Goal: Task Accomplishment & Management: Complete application form

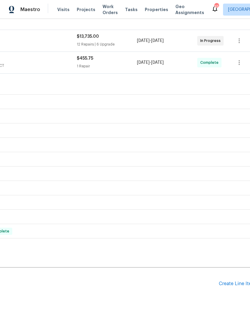
scroll to position [104, 83]
click at [236, 282] on div "Create Line Item" at bounding box center [237, 285] width 37 height 6
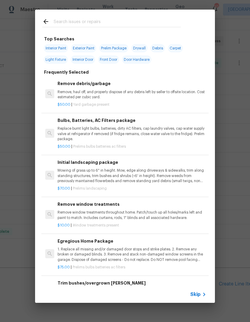
click at [110, 23] on input "text" at bounding box center [117, 22] width 127 height 9
type input "F"
type input "Carpet"
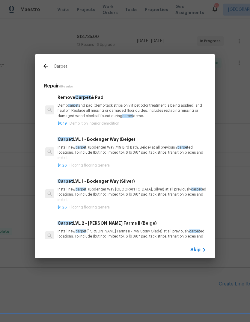
click at [148, 189] on p "Install new carpet . (Bodenger Way [GEOGRAPHIC_DATA], Silver) at all previously…" at bounding box center [132, 194] width 149 height 15
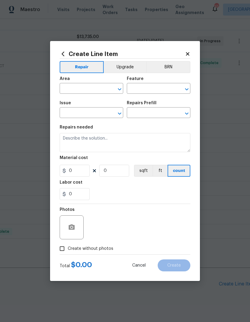
type input "Overall Flooring"
type input "Flooring General"
type textarea "Install new carpet. (Bodenger Way [GEOGRAPHIC_DATA], Silver) at all previously …"
type input "1"
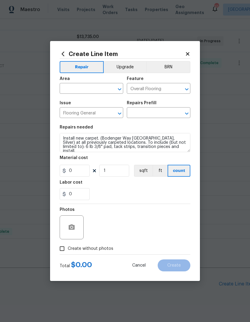
type input "Carpet LVL 1 - Bodenger Way (Silver) $1.26"
type input "1.26"
click at [93, 90] on input "text" at bounding box center [83, 89] width 47 height 9
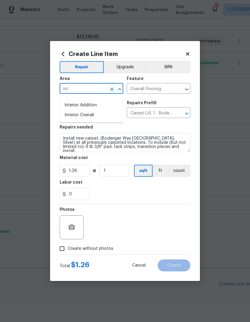
click at [90, 112] on li "Interior Overall" at bounding box center [92, 115] width 64 height 10
type input "Interior Overall"
click at [123, 176] on input "1" at bounding box center [114, 171] width 30 height 12
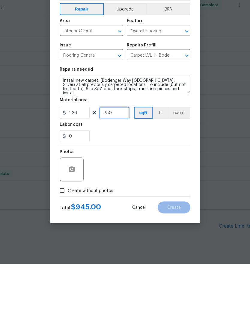
type input "750"
click at [64, 243] on input "Create without photos" at bounding box center [61, 248] width 11 height 11
checkbox input "true"
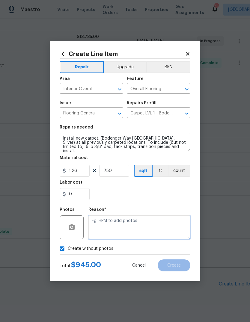
click at [168, 227] on textarea at bounding box center [139, 228] width 102 height 24
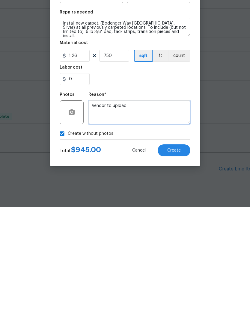
type textarea "Vendor to upload"
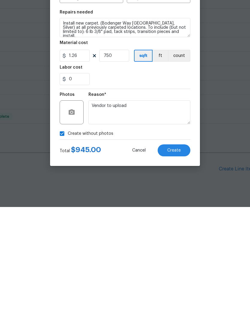
click at [182, 260] on button "Create" at bounding box center [174, 266] width 33 height 12
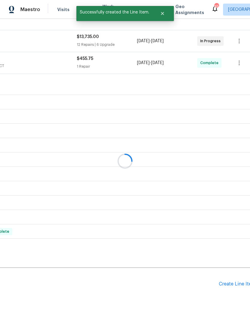
click at [237, 262] on div at bounding box center [125, 161] width 250 height 322
click at [236, 282] on div "Create Line Item" at bounding box center [237, 285] width 37 height 6
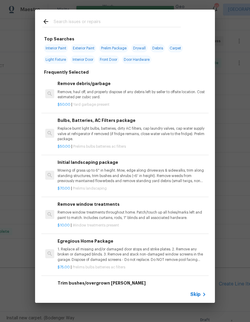
click at [168, 23] on input "text" at bounding box center [117, 22] width 127 height 9
type input "LVP"
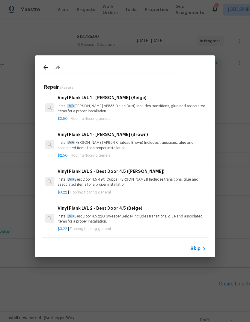
scroll to position [1, 0]
click at [77, 183] on p "Install LVP (Best Door 4.5 490 Cuppa [PERSON_NAME]) Includes transitions, glue …" at bounding box center [132, 182] width 149 height 10
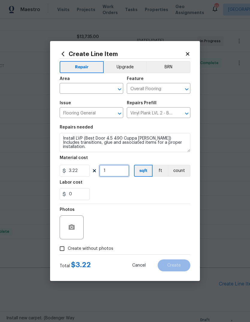
click at [123, 172] on input "1" at bounding box center [114, 171] width 30 height 12
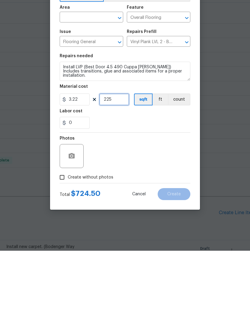
type input "225"
click at [59, 243] on input "Create without photos" at bounding box center [61, 248] width 11 height 11
checkbox input "true"
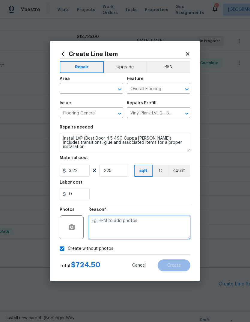
click at [162, 224] on textarea at bounding box center [139, 228] width 102 height 24
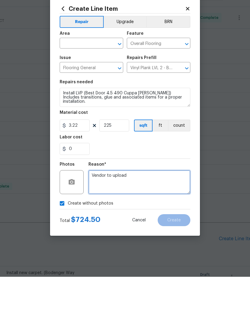
type textarea "Vendor to upload"
click at [98, 85] on input "text" at bounding box center [83, 89] width 47 height 9
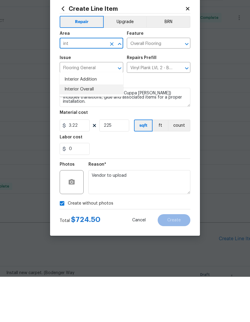
click at [91, 130] on li "Interior Overall" at bounding box center [92, 135] width 64 height 10
type input "Interior Overall"
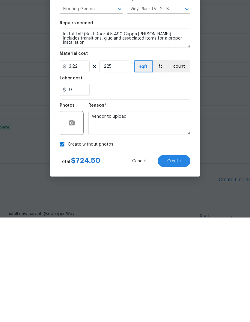
click at [181, 260] on button "Create" at bounding box center [174, 266] width 33 height 12
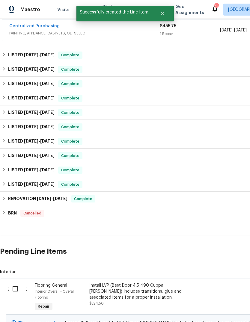
scroll to position [136, 0]
click at [14, 283] on input "checkbox" at bounding box center [17, 289] width 17 height 13
checkbox input "true"
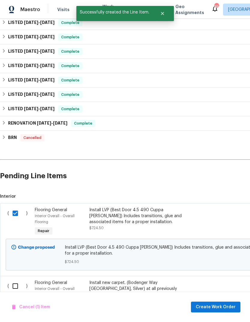
scroll to position [214, 0]
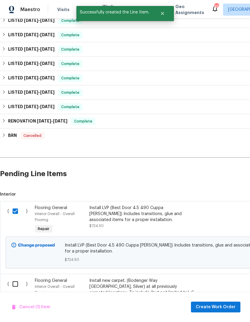
click at [14, 278] on input "checkbox" at bounding box center [17, 284] width 17 height 13
checkbox input "true"
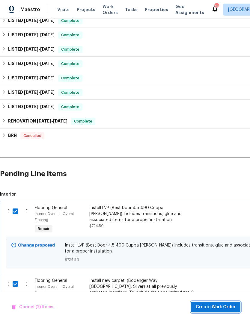
click at [222, 304] on span "Create Work Order" at bounding box center [216, 307] width 40 height 7
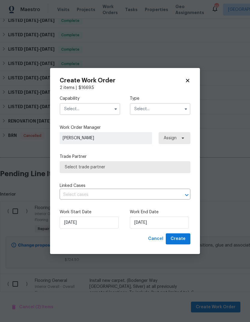
checkbox input "false"
click at [107, 109] on input "text" at bounding box center [90, 109] width 61 height 12
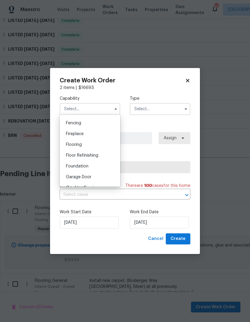
scroll to position [213, 0]
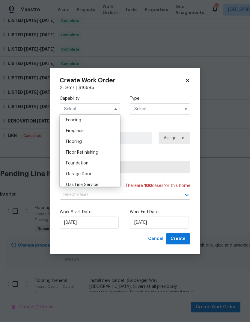
click at [100, 142] on div "Flooring" at bounding box center [90, 141] width 58 height 11
type input "Flooring"
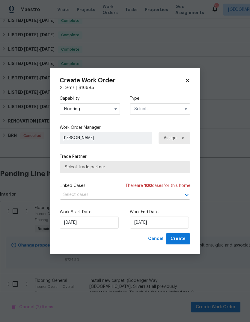
click at [165, 109] on input "text" at bounding box center [160, 109] width 61 height 12
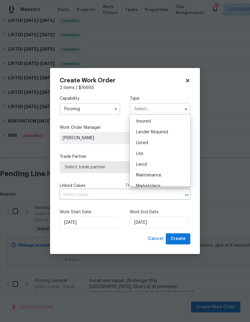
scroll to position [48, 0]
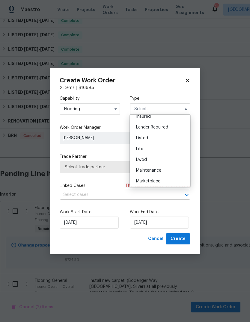
click at [161, 139] on div "Listed" at bounding box center [160, 138] width 58 height 11
type input "Listed"
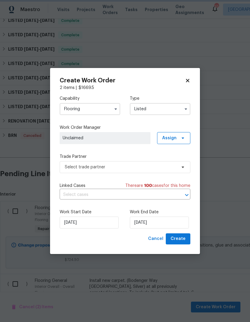
scroll to position [0, 0]
click at [177, 222] on input "[DATE]" at bounding box center [159, 223] width 59 height 12
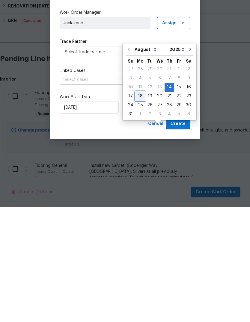
click at [142, 207] on div "18" at bounding box center [141, 211] width 10 height 8
type input "[DATE]"
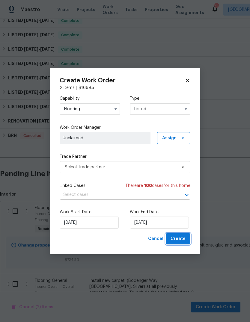
click at [182, 238] on span "Create" at bounding box center [178, 238] width 15 height 7
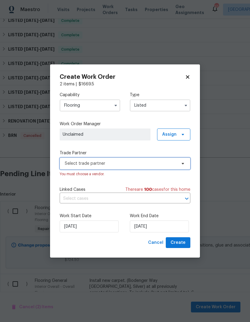
click at [169, 168] on span "Select trade partner" at bounding box center [125, 164] width 131 height 12
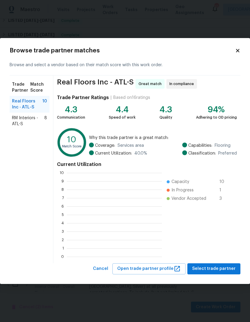
scroll to position [84, 95]
click at [23, 120] on span "RM Interiors - ATL-S" at bounding box center [28, 121] width 32 height 12
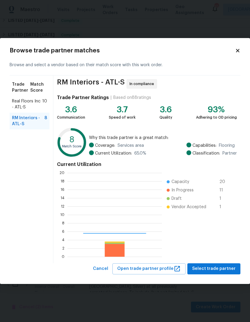
scroll to position [84, 94]
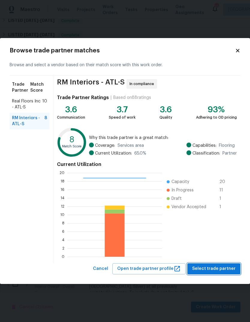
click at [224, 269] on span "Select trade partner" at bounding box center [213, 268] width 43 height 7
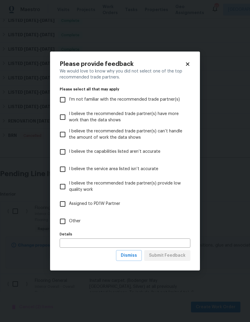
click at [63, 224] on input "Other" at bounding box center [62, 221] width 13 height 13
checkbox input "true"
click at [177, 256] on span "Submit Feedback" at bounding box center [167, 255] width 37 height 7
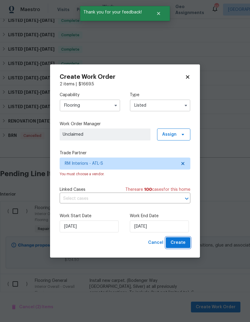
click at [184, 242] on span "Create" at bounding box center [178, 242] width 15 height 7
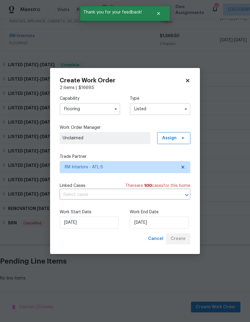
scroll to position [126, 0]
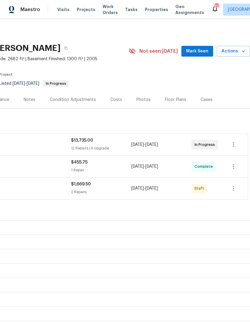
scroll to position [0, 89]
click at [236, 189] on icon "button" at bounding box center [233, 188] width 7 height 7
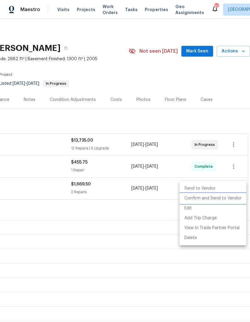
click at [225, 199] on li "Confirm and Send to Vendor" at bounding box center [213, 199] width 67 height 10
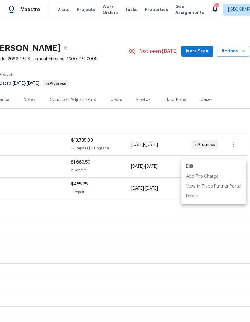
click at [162, 230] on div at bounding box center [125, 161] width 250 height 322
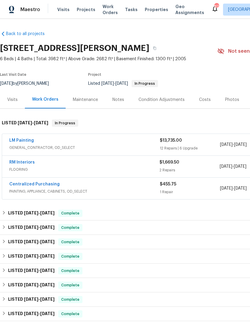
scroll to position [0, 0]
click at [20, 164] on link "RM Interiors" at bounding box center [21, 162] width 25 height 4
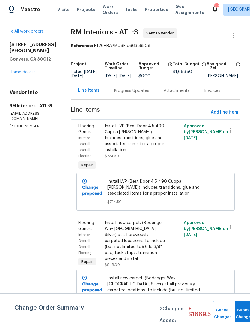
click at [136, 94] on div "Progress Updates" at bounding box center [131, 91] width 35 height 6
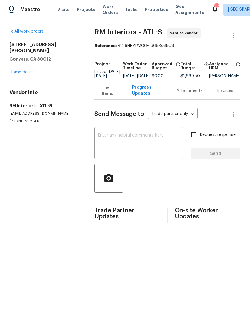
click at [158, 146] on textarea at bounding box center [139, 143] width 82 height 21
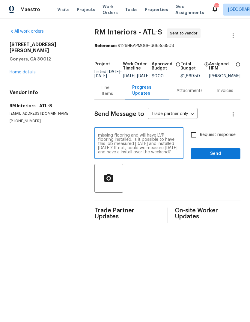
scroll to position [13, 0]
type textarea "Good morning, basement carpet that has been cut. Will need to be replaced. Ther…"
click at [223, 156] on span "Send" at bounding box center [215, 153] width 40 height 7
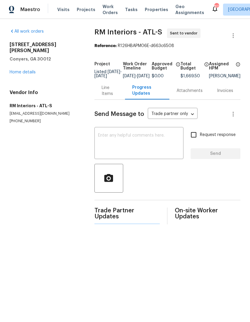
scroll to position [0, 0]
